Goal: Find specific page/section: Find specific page/section

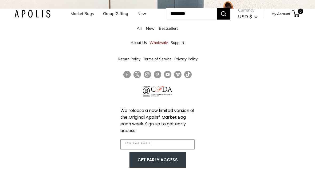
click at [32, 18] on img at bounding box center [32, 14] width 36 height 8
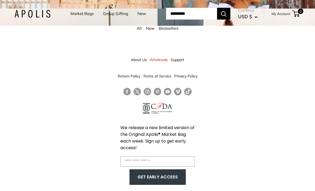
click at [74, 16] on link "Market Bags" at bounding box center [82, 13] width 23 height 7
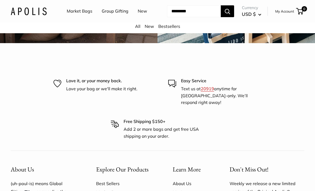
scroll to position [1308, 0]
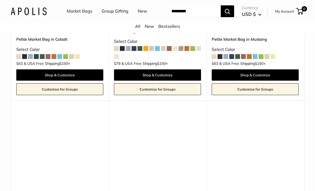
scroll to position [2644, 0]
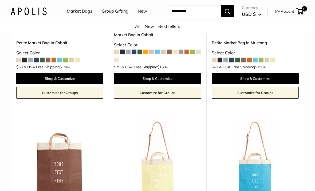
click at [136, 29] on link "All" at bounding box center [137, 26] width 5 height 5
